Goal: Obtain resource: Download file/media

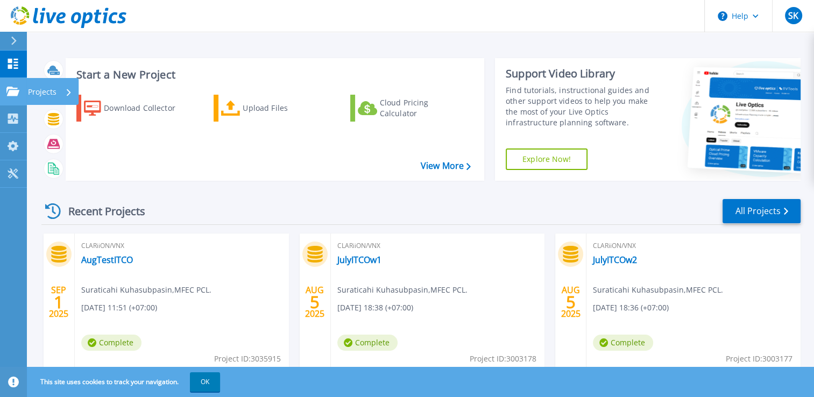
click at [17, 98] on link "Projects Projects" at bounding box center [13, 91] width 27 height 27
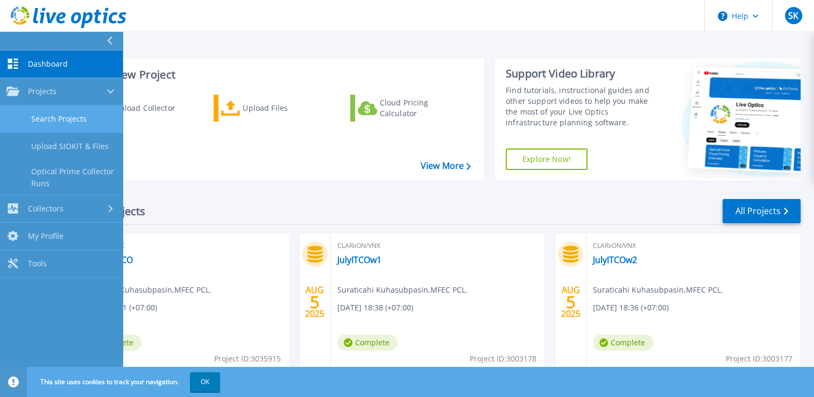
click at [43, 115] on link "Search Projects" at bounding box center [61, 118] width 123 height 27
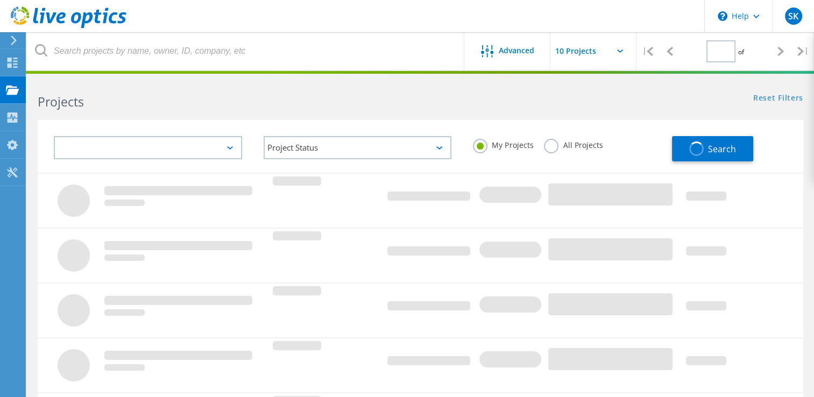
type input "1"
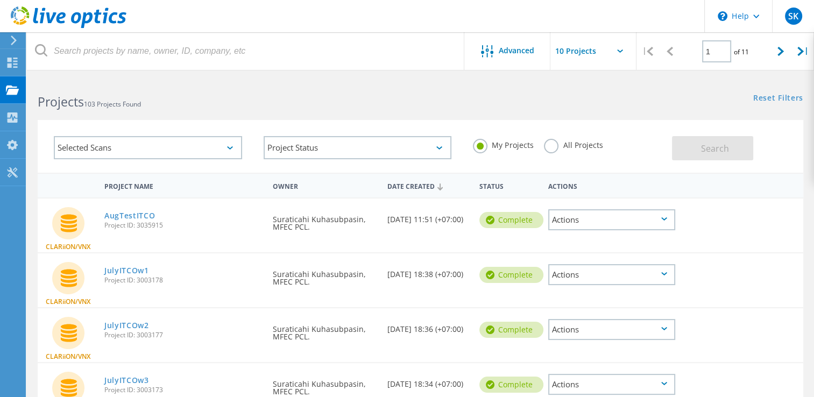
drag, startPoint x: 161, startPoint y: 214, endPoint x: 177, endPoint y: 218, distance: 16.1
click at [177, 218] on div "AugTestITCO Project ID: 3035915" at bounding box center [183, 219] width 168 height 41
drag, startPoint x: 97, startPoint y: 270, endPoint x: 143, endPoint y: 270, distance: 45.2
click at [143, 270] on div "CLARiiON/VNX JulyITCOw1 Project ID: 3003178 Requested By Suraticahi Kuhasubpasi…" at bounding box center [421, 280] width 766 height 54
copy div "CLARiiON/VNX JulyITCOw"
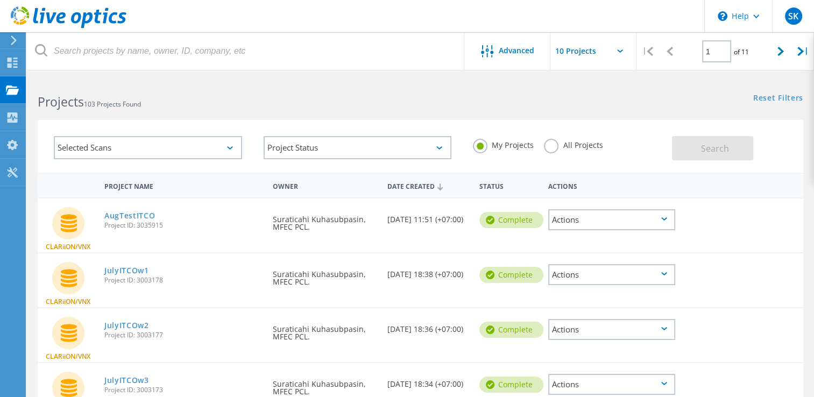
click at [248, 231] on div "AugTestITCO Project ID: 3035915" at bounding box center [183, 219] width 168 height 41
drag, startPoint x: 96, startPoint y: 272, endPoint x: 146, endPoint y: 272, distance: 49.5
click at [146, 272] on div "CLARiiON/VNX JulyITCOw1 Project ID: 3003178 Requested By Suraticahi Kuhasubpasi…" at bounding box center [421, 280] width 766 height 54
copy div "CLARiiON/VNX JulyITCOw"
click at [213, 298] on div "CLARiiON/VNX JulyITCOw1 Project ID: 3003178 Requested By Suraticahi Kuhasubpasi…" at bounding box center [421, 280] width 766 height 54
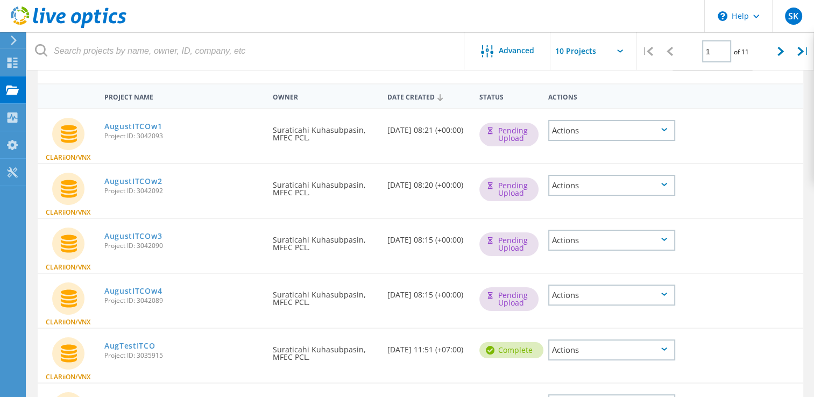
scroll to position [90, 0]
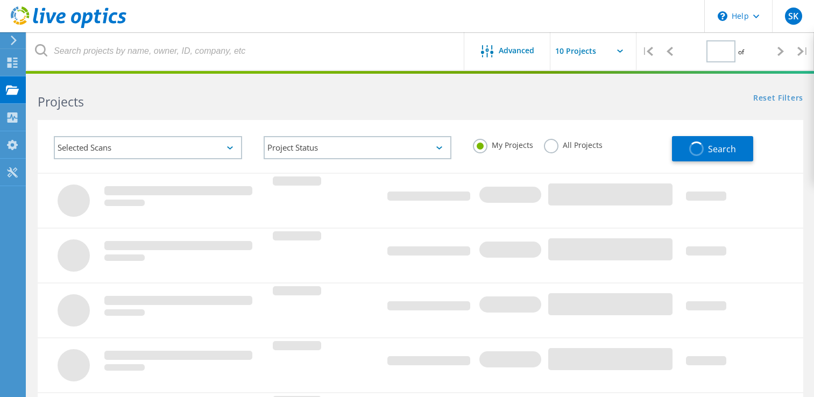
type input "1"
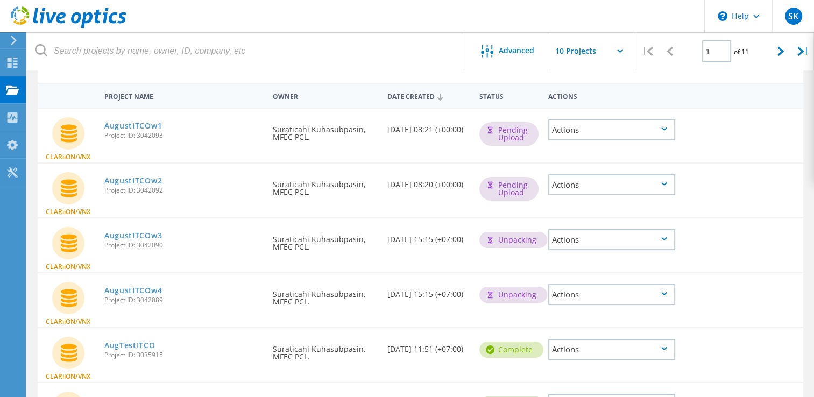
scroll to position [90, 0]
click at [139, 287] on link "AugustITCOw4" at bounding box center [133, 291] width 58 height 8
click at [138, 232] on link "AugustITCOw3" at bounding box center [133, 236] width 58 height 8
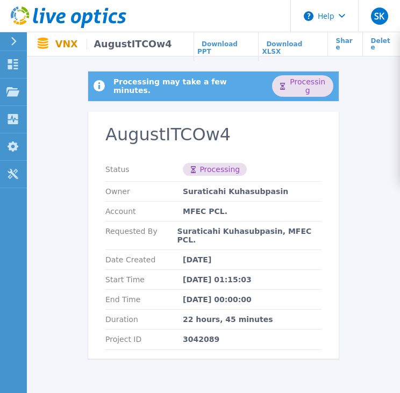
click at [176, 343] on section "AugustITCOw4 Status Processing Owner Suraticahi Kuhasubpasin Account MFEC PCL. …" at bounding box center [213, 235] width 251 height 247
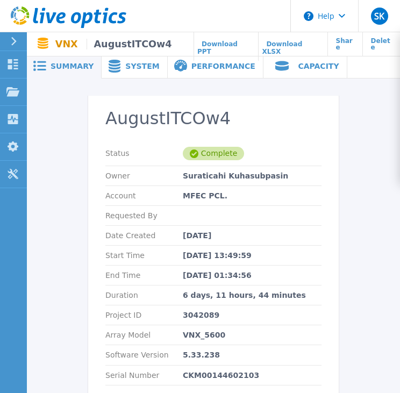
scroll to position [53, 0]
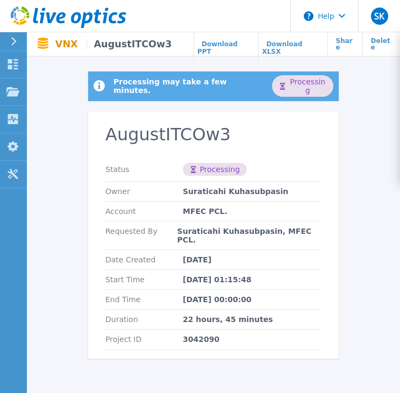
click at [226, 135] on h2 "AugustITCOw3" at bounding box center [213, 135] width 216 height 20
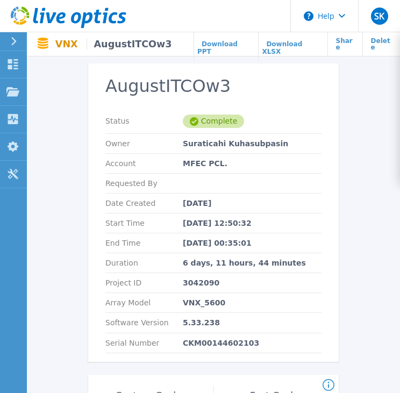
scroll to position [36, 0]
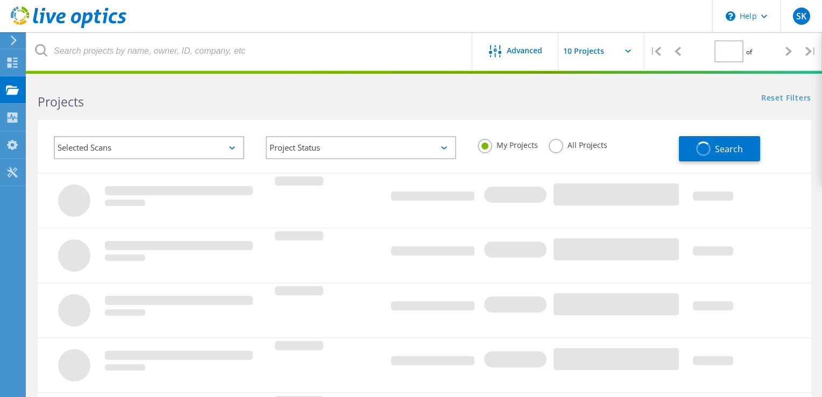
type input "1"
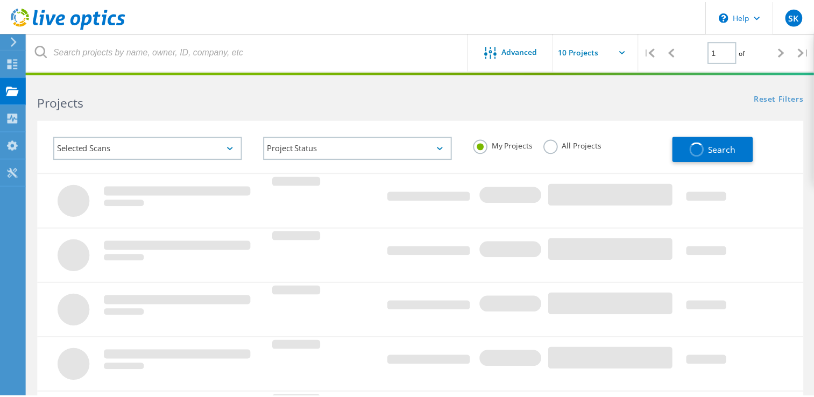
scroll to position [90, 0]
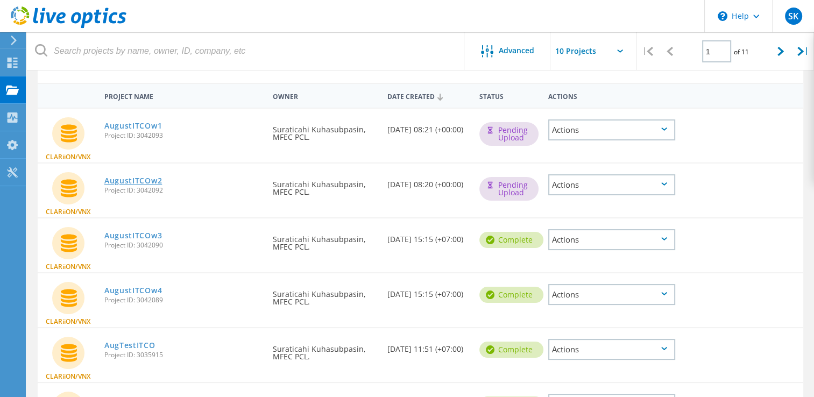
click at [137, 177] on link "AugustITCOw2" at bounding box center [133, 181] width 58 height 8
click at [144, 126] on link "AugustITCOw1" at bounding box center [133, 126] width 58 height 8
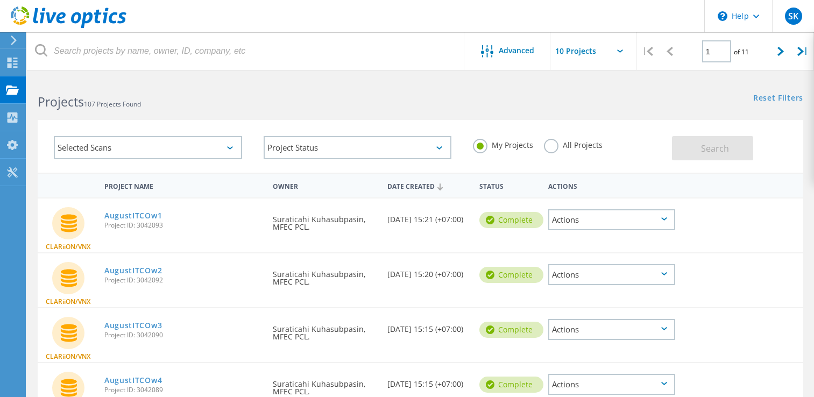
scroll to position [90, 0]
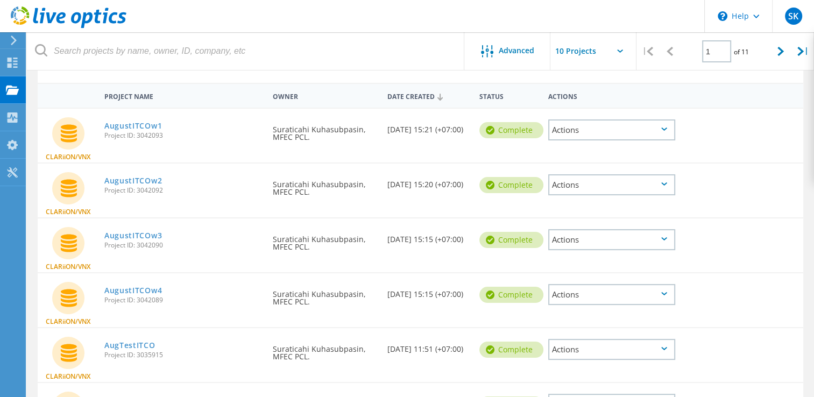
click at [604, 124] on div "Actions" at bounding box center [611, 129] width 127 height 21
click at [622, 130] on div "Download PPT" at bounding box center [611, 130] width 125 height 17
click at [618, 189] on div "Actions" at bounding box center [611, 184] width 127 height 21
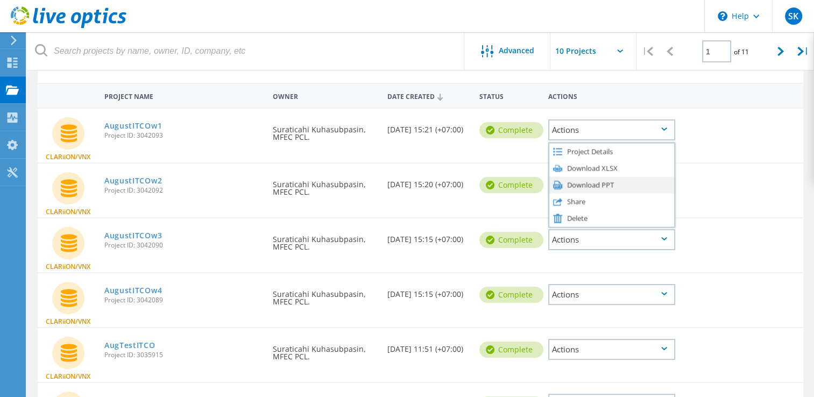
click at [637, 177] on div "Download PPT" at bounding box center [611, 185] width 125 height 17
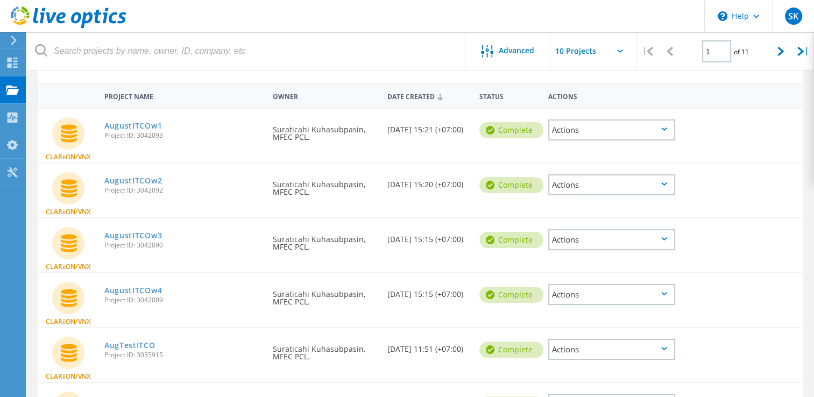
click at [632, 236] on div "Actions" at bounding box center [611, 239] width 127 height 21
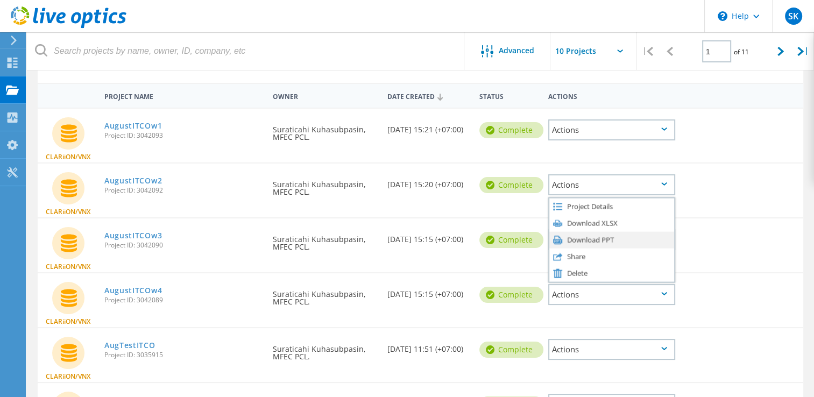
click at [611, 238] on div "Download PPT" at bounding box center [611, 239] width 125 height 17
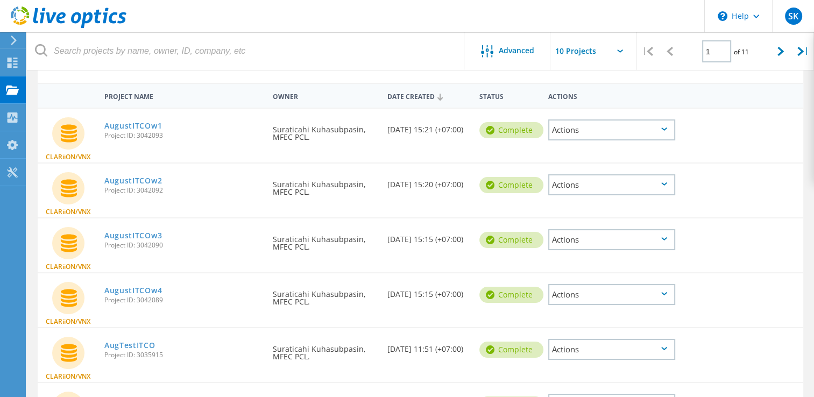
click at [605, 295] on div "Actions" at bounding box center [611, 294] width 127 height 21
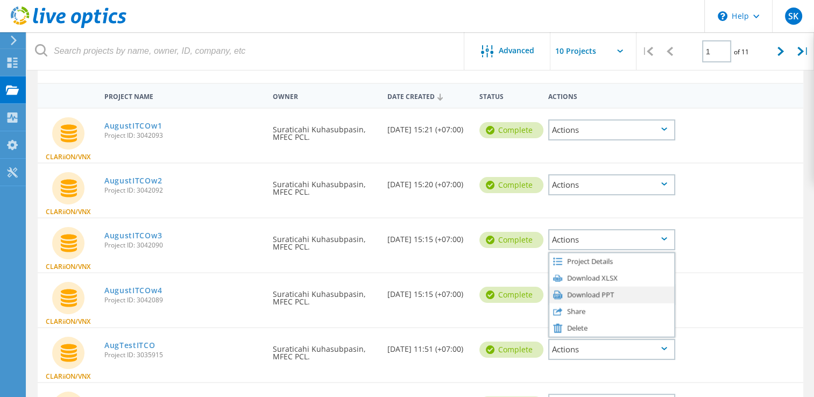
click at [603, 291] on div "Download PPT" at bounding box center [611, 294] width 125 height 17
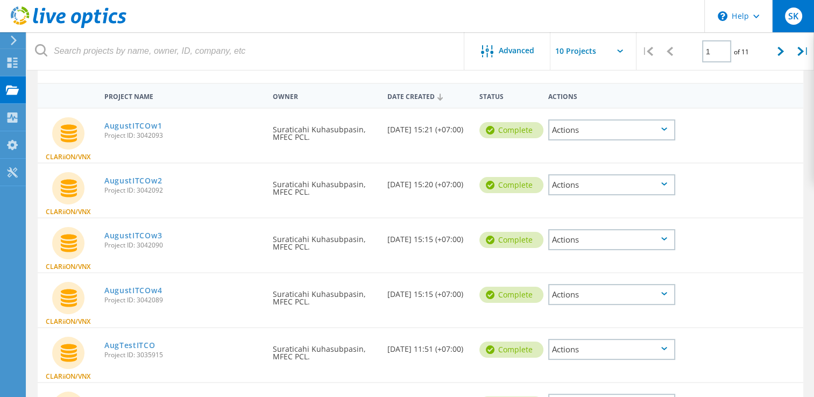
click at [799, 8] on div "SK" at bounding box center [793, 16] width 42 height 32
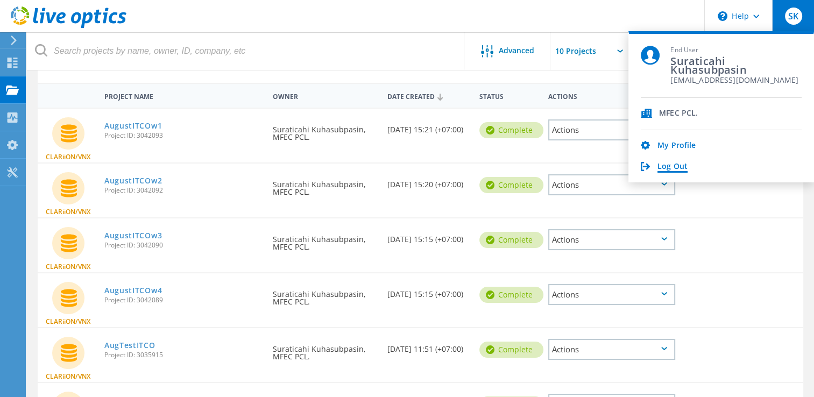
click at [686, 164] on link "Log Out" at bounding box center [673, 167] width 30 height 10
